Goal: Use online tool/utility: Utilize a website feature to perform a specific function

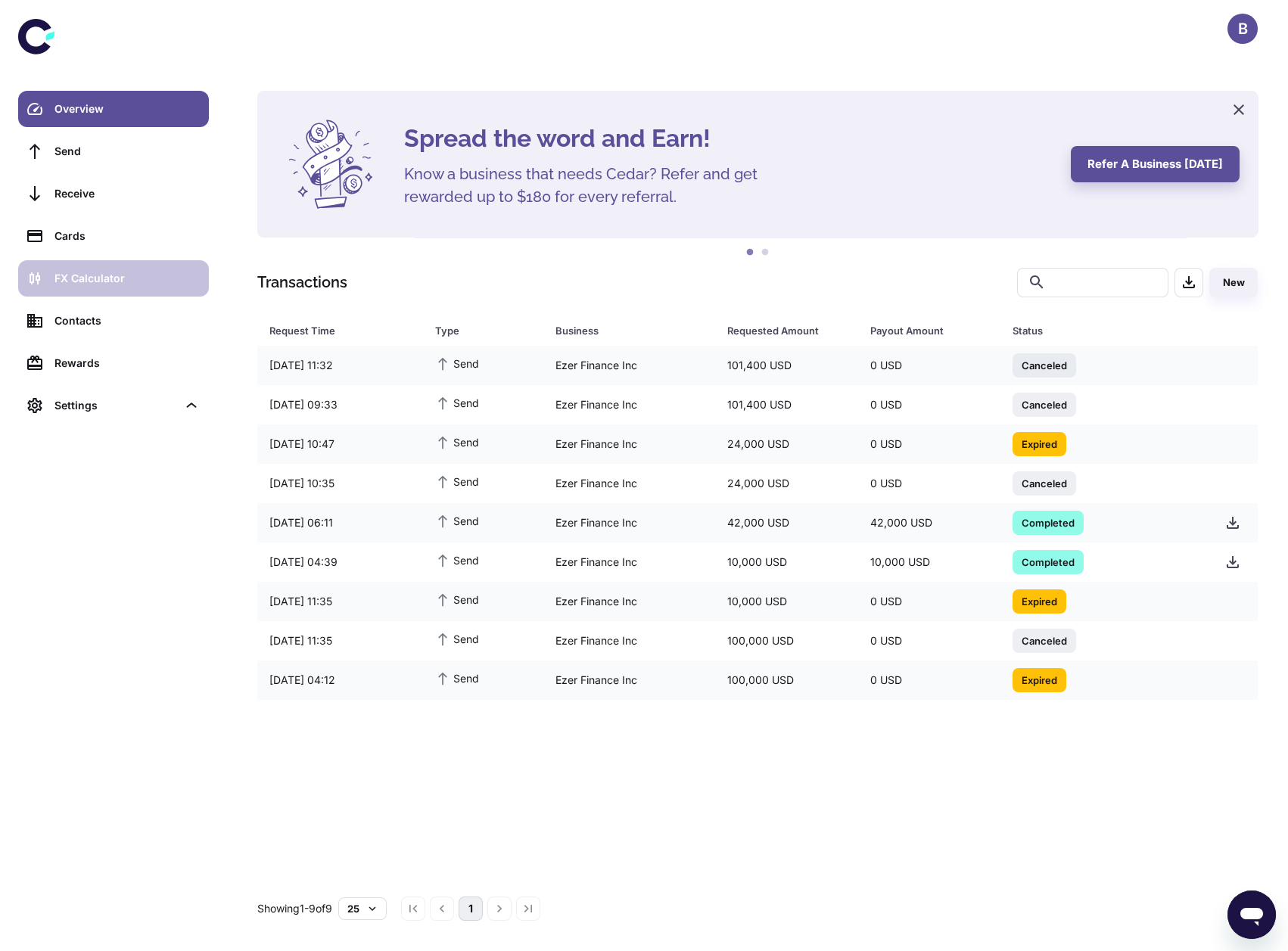
click at [152, 270] on div "FX Calculator" at bounding box center [127, 278] width 145 height 17
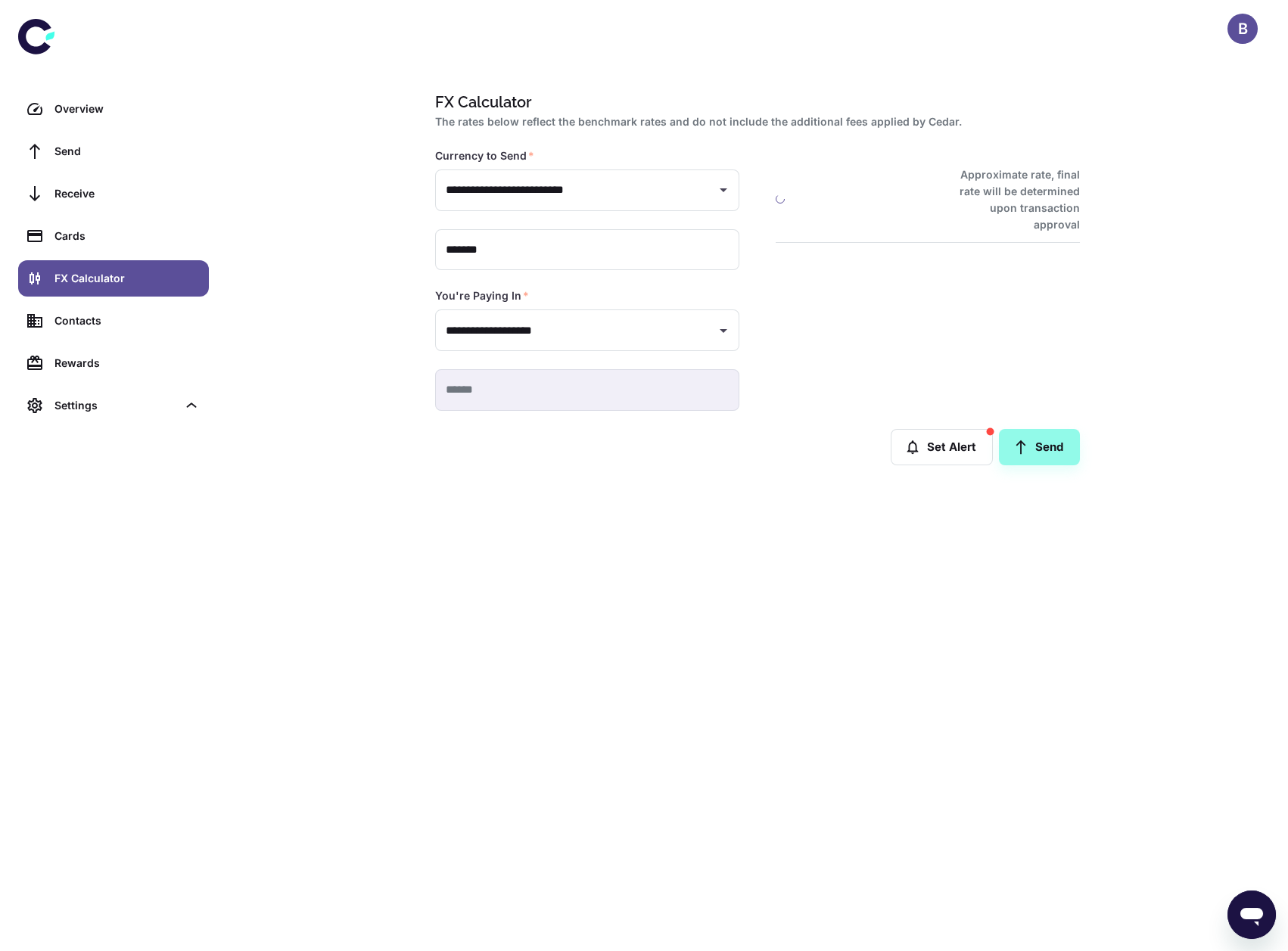
type input "**********"
